Goal: Find specific fact: Find specific fact

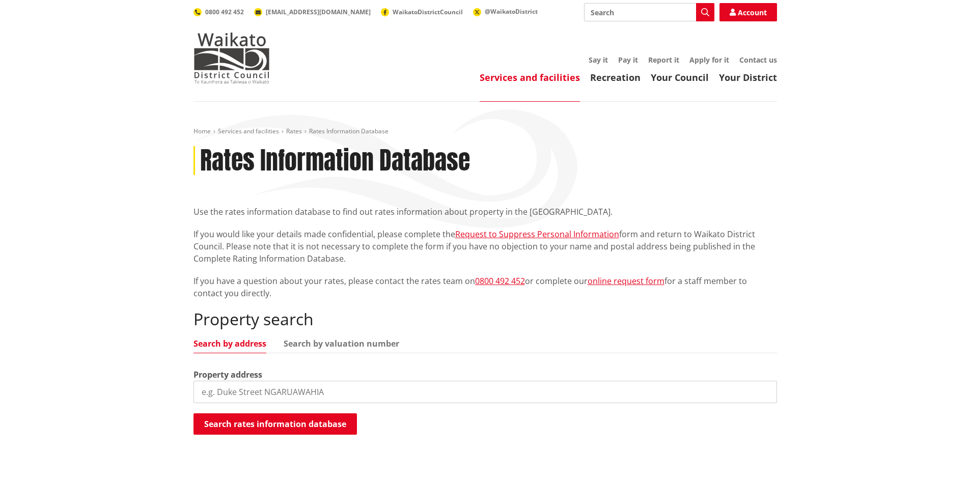
click at [259, 383] on input "search" at bounding box center [486, 392] width 584 height 22
type input "[STREET_ADDRESS][PERSON_NAME]"
click at [289, 434] on button "Search rates information database" at bounding box center [276, 424] width 164 height 21
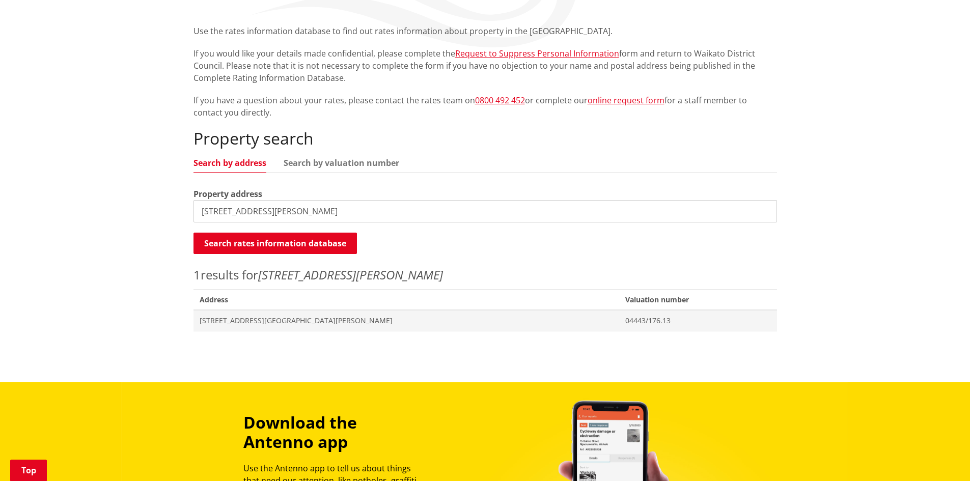
scroll to position [204, 0]
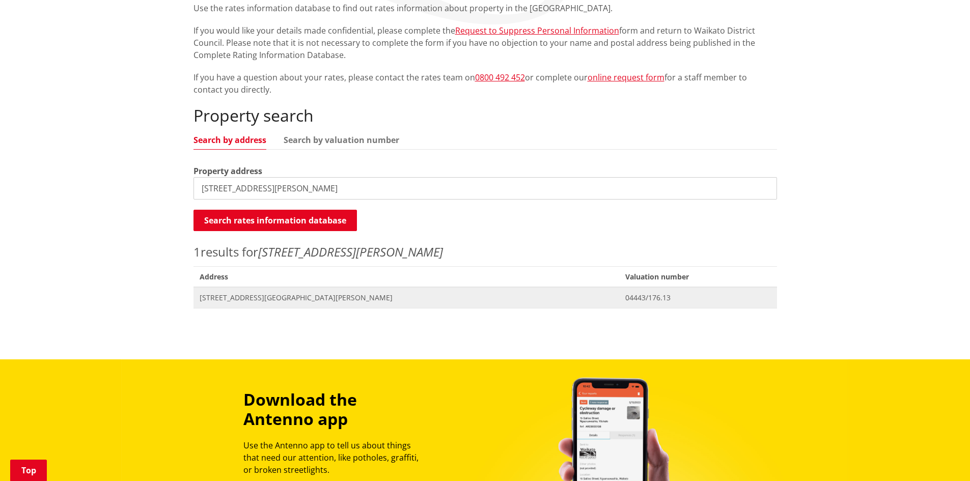
click at [261, 306] on span "Address [STREET_ADDRESS][GEOGRAPHIC_DATA][PERSON_NAME]" at bounding box center [407, 297] width 426 height 21
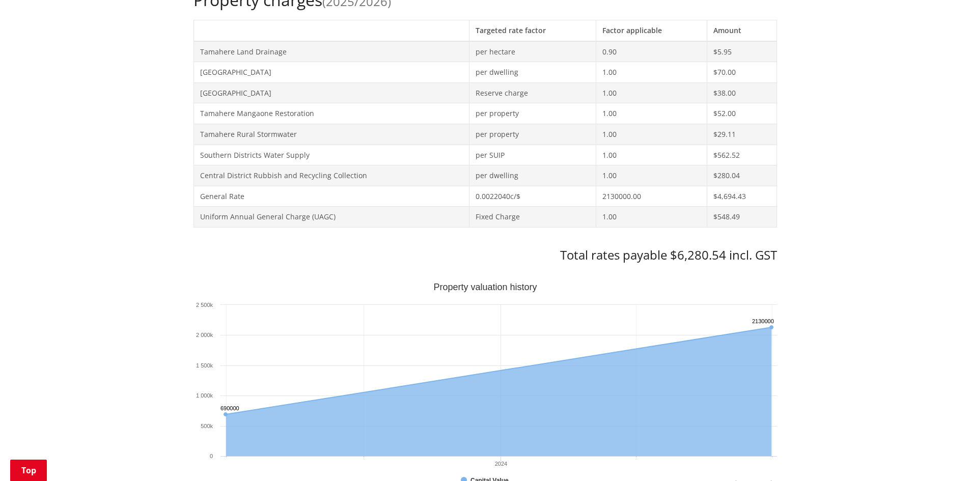
scroll to position [560, 0]
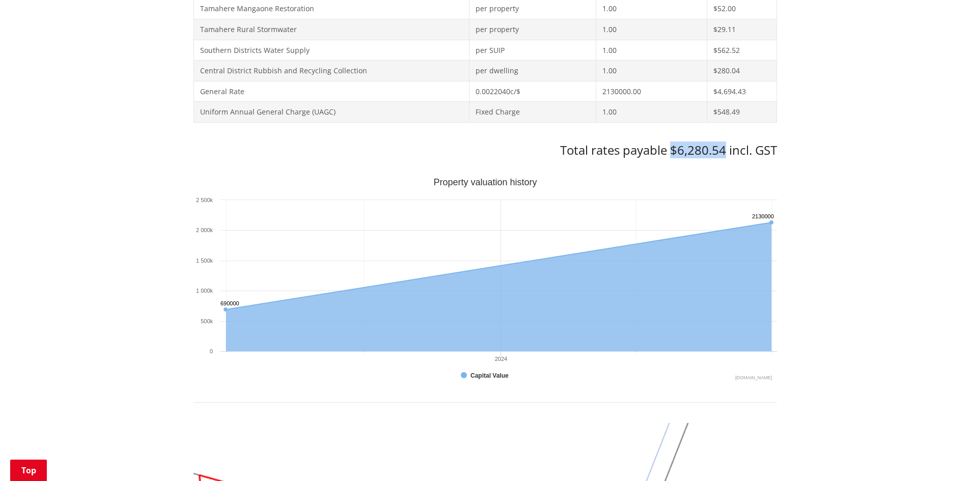
drag, startPoint x: 673, startPoint y: 150, endPoint x: 723, endPoint y: 149, distance: 50.4
click at [723, 149] on h3 "Total rates payable $6,280.54 incl. GST" at bounding box center [486, 150] width 584 height 15
copy h3 "$6,280.54"
click at [913, 90] on div "Home Services and facilities Rates Rates Information Database Rates Information…" at bounding box center [485, 266] width 970 height 1448
